Goal: Task Accomplishment & Management: Use online tool/utility

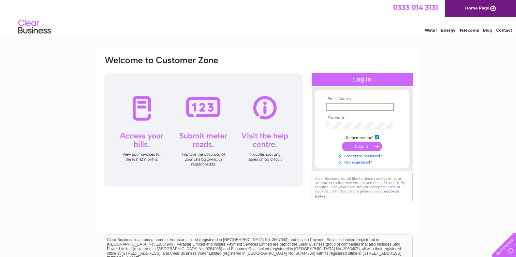
click at [337, 108] on input "text" at bounding box center [360, 107] width 68 height 8
type input "kilhilt@hotmail.com"
click at [357, 146] on input "submit" at bounding box center [362, 145] width 40 height 9
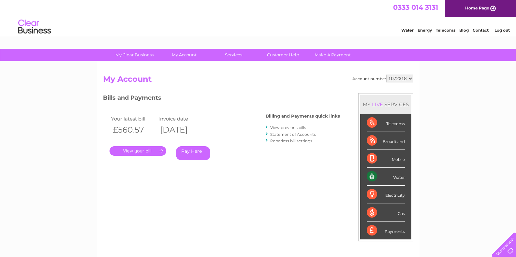
click at [370, 176] on div "Water" at bounding box center [386, 177] width 38 height 18
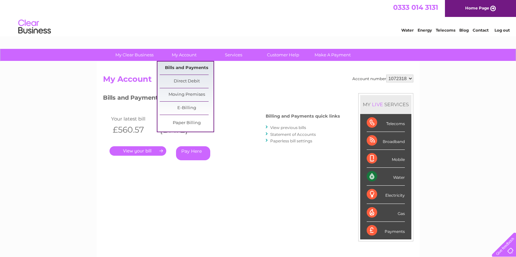
click at [181, 66] on link "Bills and Payments" at bounding box center [187, 68] width 54 height 13
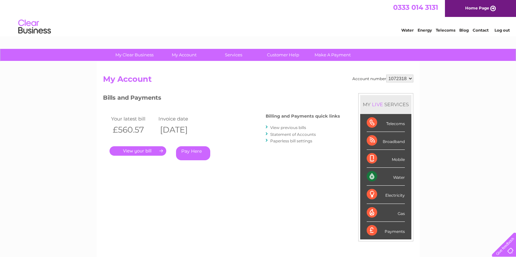
click at [382, 178] on div "Water" at bounding box center [386, 177] width 38 height 18
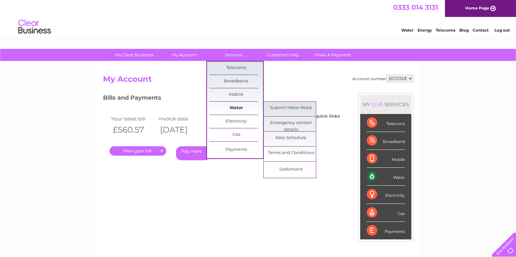
click at [231, 107] on link "Water" at bounding box center [236, 108] width 54 height 13
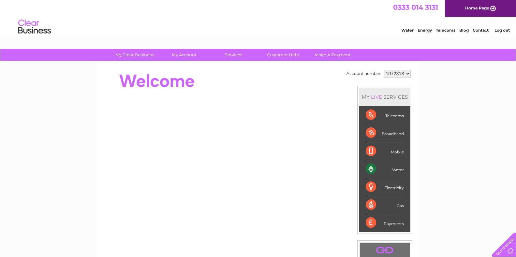
click at [372, 169] on div "Water" at bounding box center [385, 169] width 38 height 18
drag, startPoint x: 395, startPoint y: 172, endPoint x: 369, endPoint y: 168, distance: 26.6
click at [369, 168] on div "Water" at bounding box center [385, 169] width 38 height 18
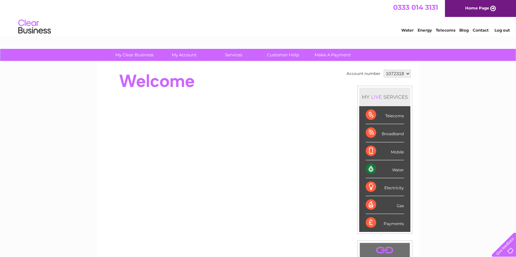
click at [369, 168] on div "Water" at bounding box center [385, 169] width 38 height 18
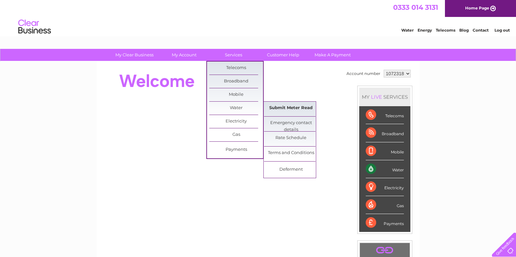
click at [275, 107] on link "Submit Meter Read" at bounding box center [291, 108] width 54 height 13
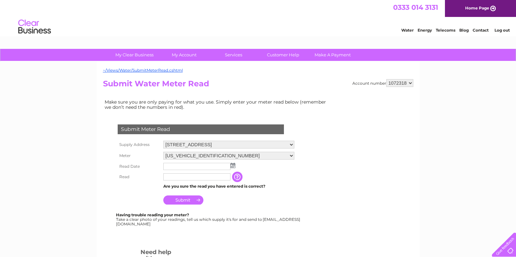
click at [218, 166] on input "text" at bounding box center [196, 166] width 67 height 7
click at [235, 167] on img at bounding box center [232, 165] width 5 height 5
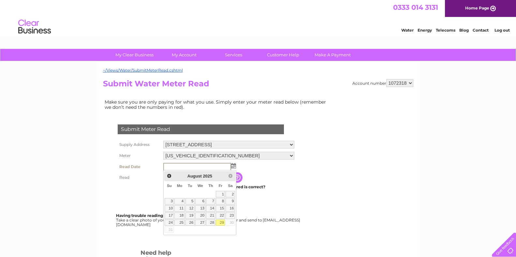
click at [220, 222] on link "29" at bounding box center [220, 223] width 9 height 7
type input "2025/08/29"
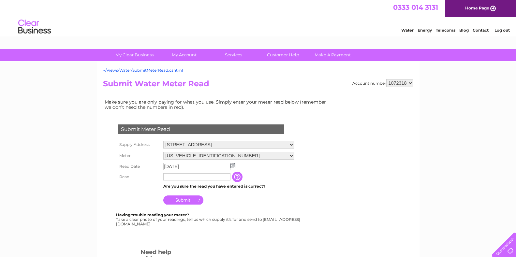
click at [200, 177] on input "text" at bounding box center [196, 176] width 67 height 7
type input "44051"
click at [193, 200] on input "Submit" at bounding box center [183, 200] width 40 height 9
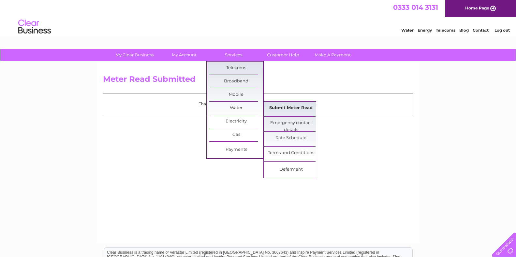
click at [280, 107] on link "Submit Meter Read" at bounding box center [291, 108] width 54 height 13
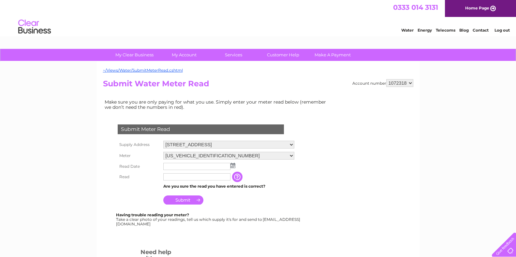
click at [237, 177] on input "button" at bounding box center [238, 177] width 12 height 10
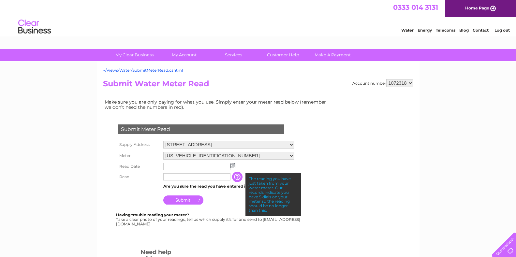
click at [264, 188] on div "The reading you have just taken from your water meter. Our records indicate you…" at bounding box center [272, 194] width 55 height 42
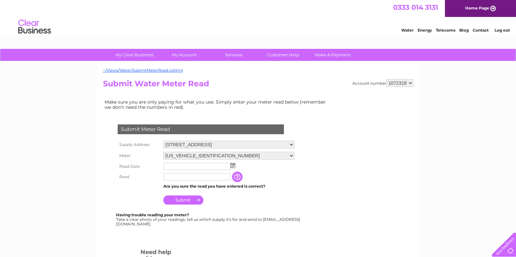
click at [212, 176] on input "text" at bounding box center [196, 176] width 67 height 7
click at [212, 176] on input "text" at bounding box center [197, 177] width 68 height 8
